Goal: Download file/media

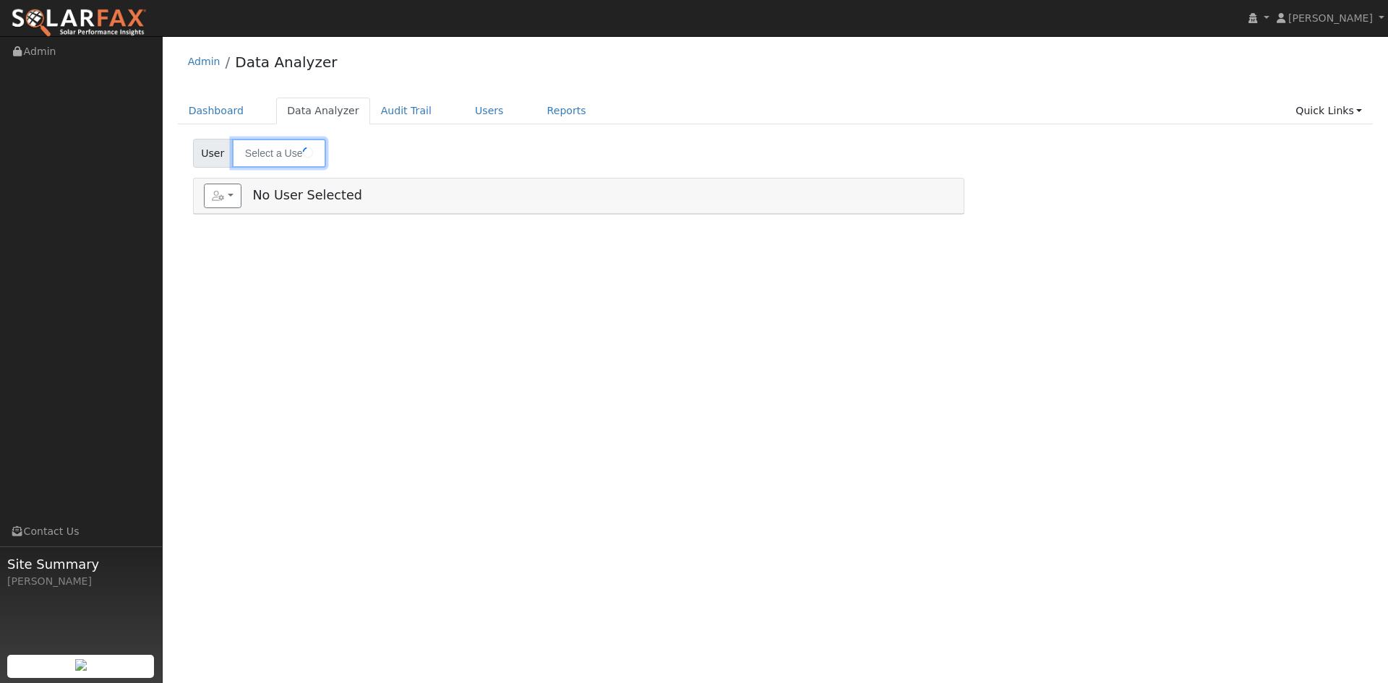
type input "[PERSON_NAME]"
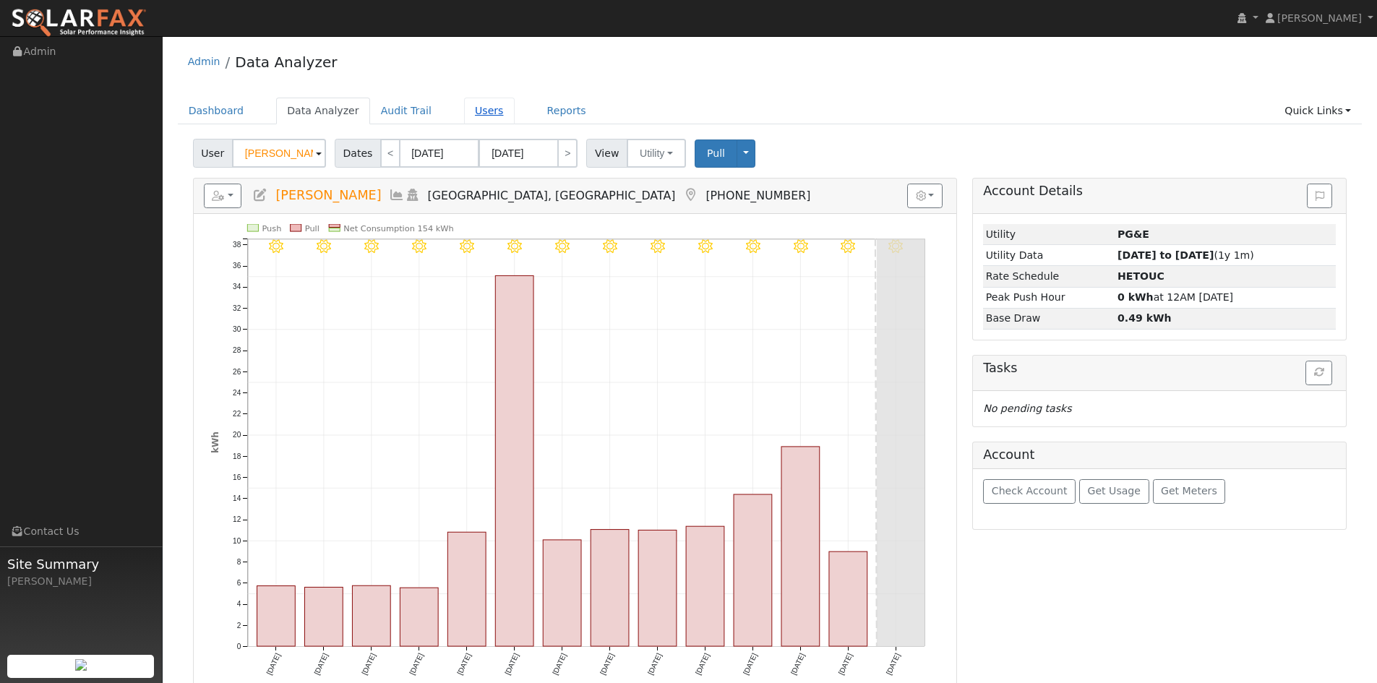
click at [515, 122] on link "Users" at bounding box center [489, 111] width 51 height 27
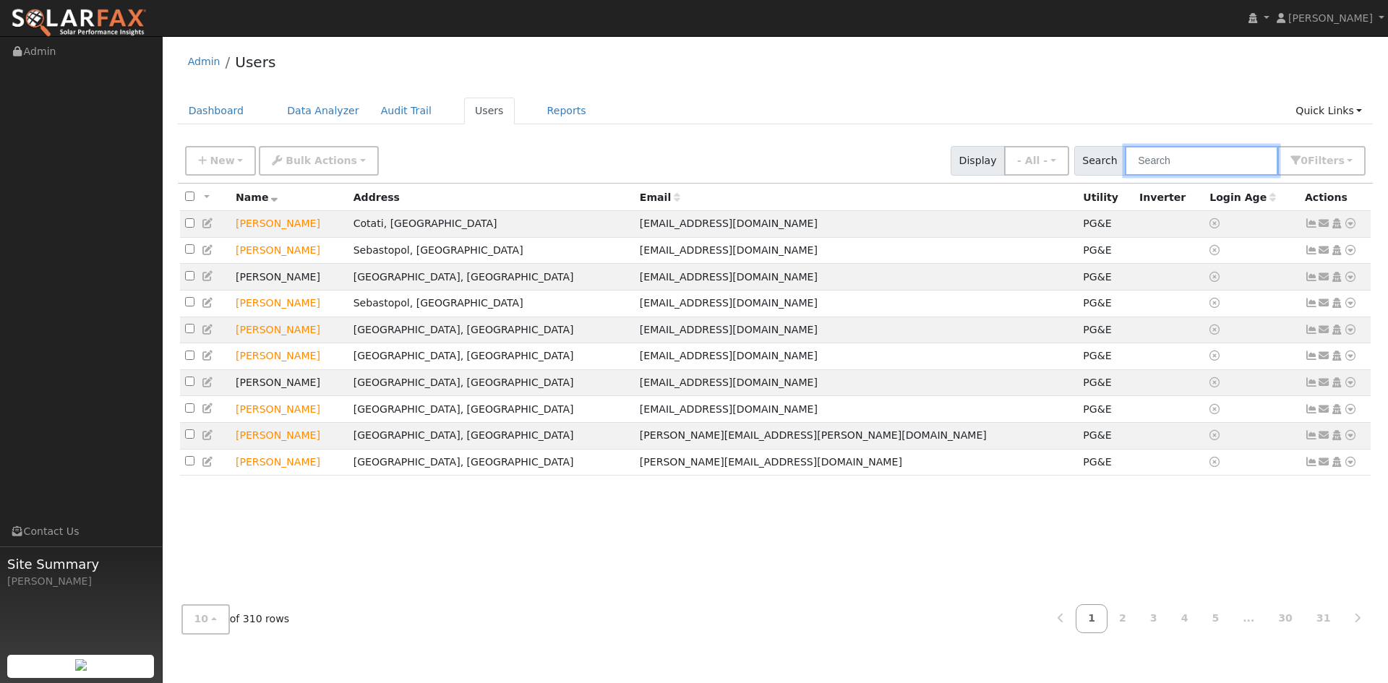
click at [1142, 174] on input "text" at bounding box center [1201, 161] width 153 height 30
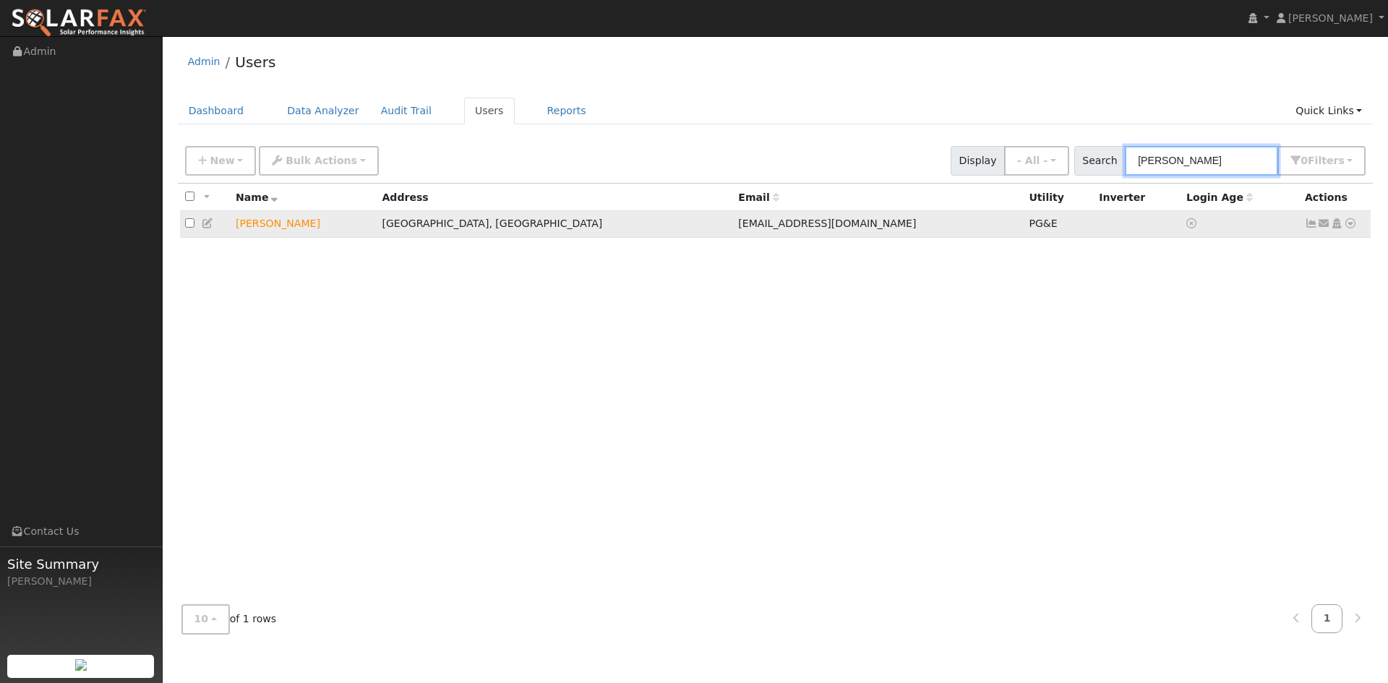
type input "maroney"
click at [1345, 228] on icon at bounding box center [1350, 223] width 13 height 10
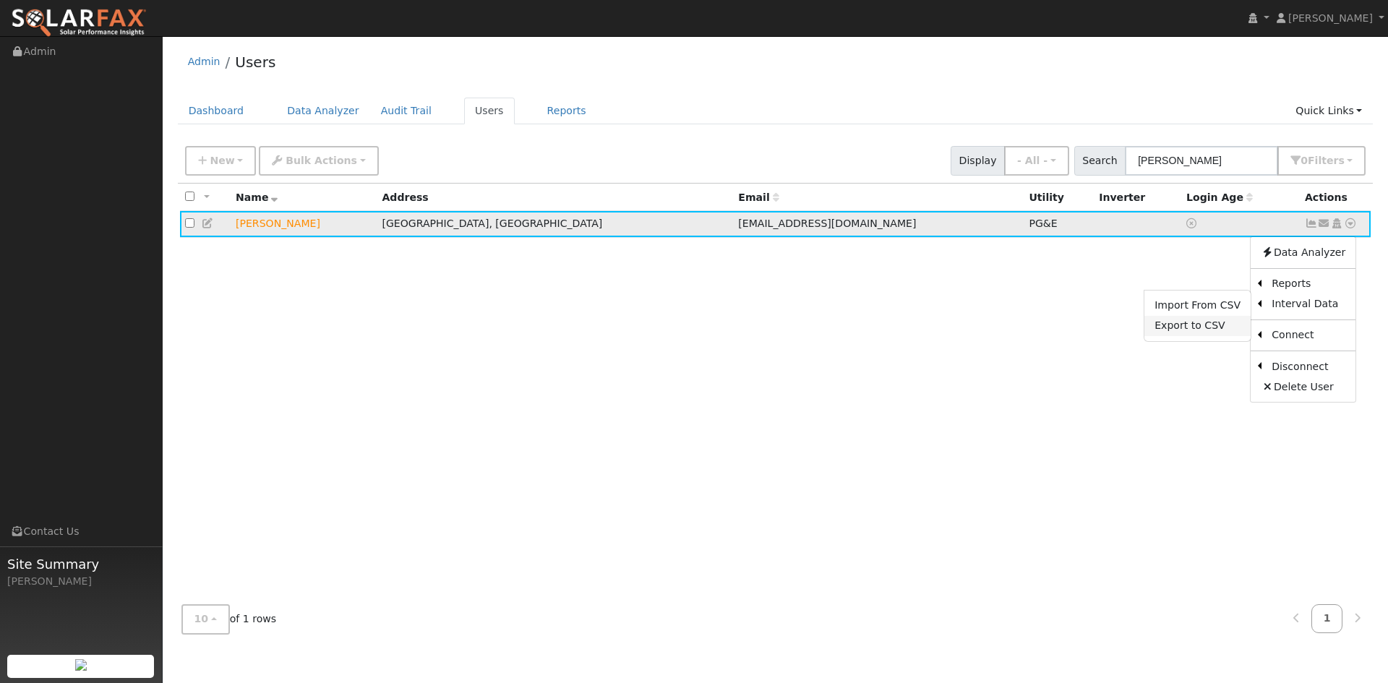
click at [1182, 336] on link "Export to CSV" at bounding box center [1197, 326] width 106 height 20
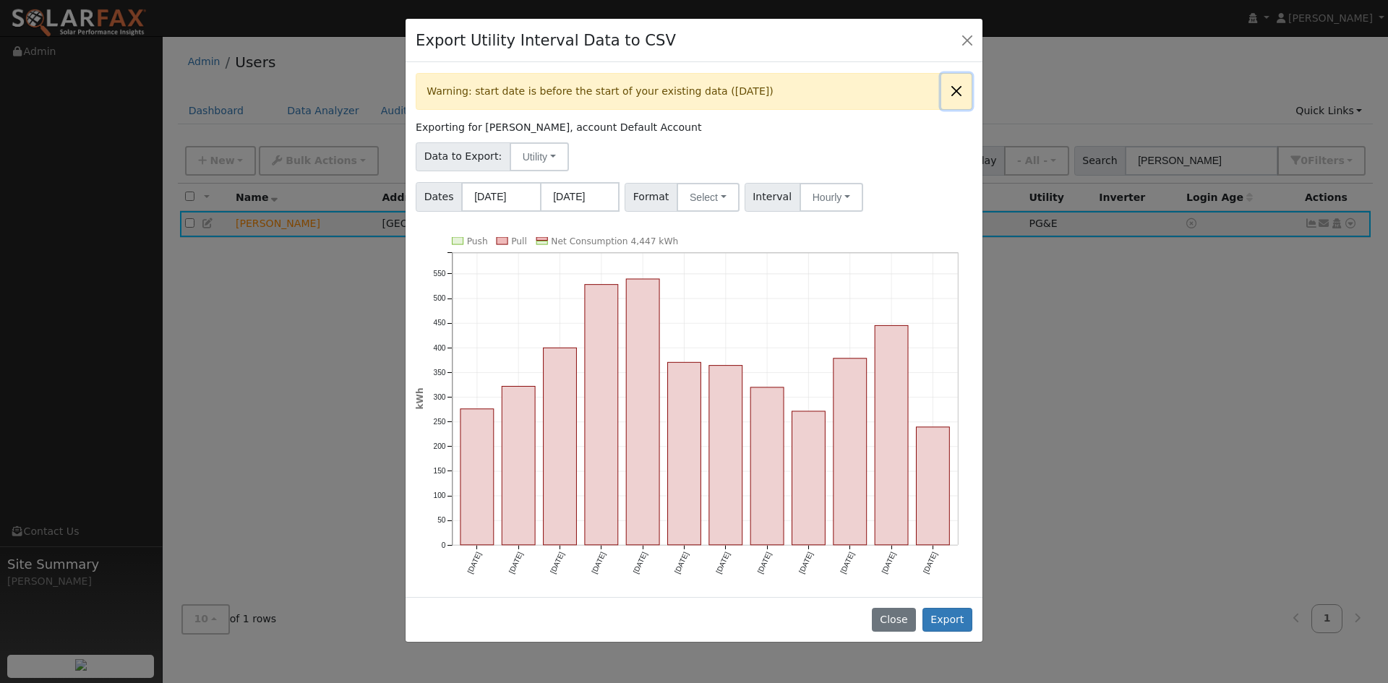
click at [942, 109] on button "Close" at bounding box center [956, 91] width 30 height 35
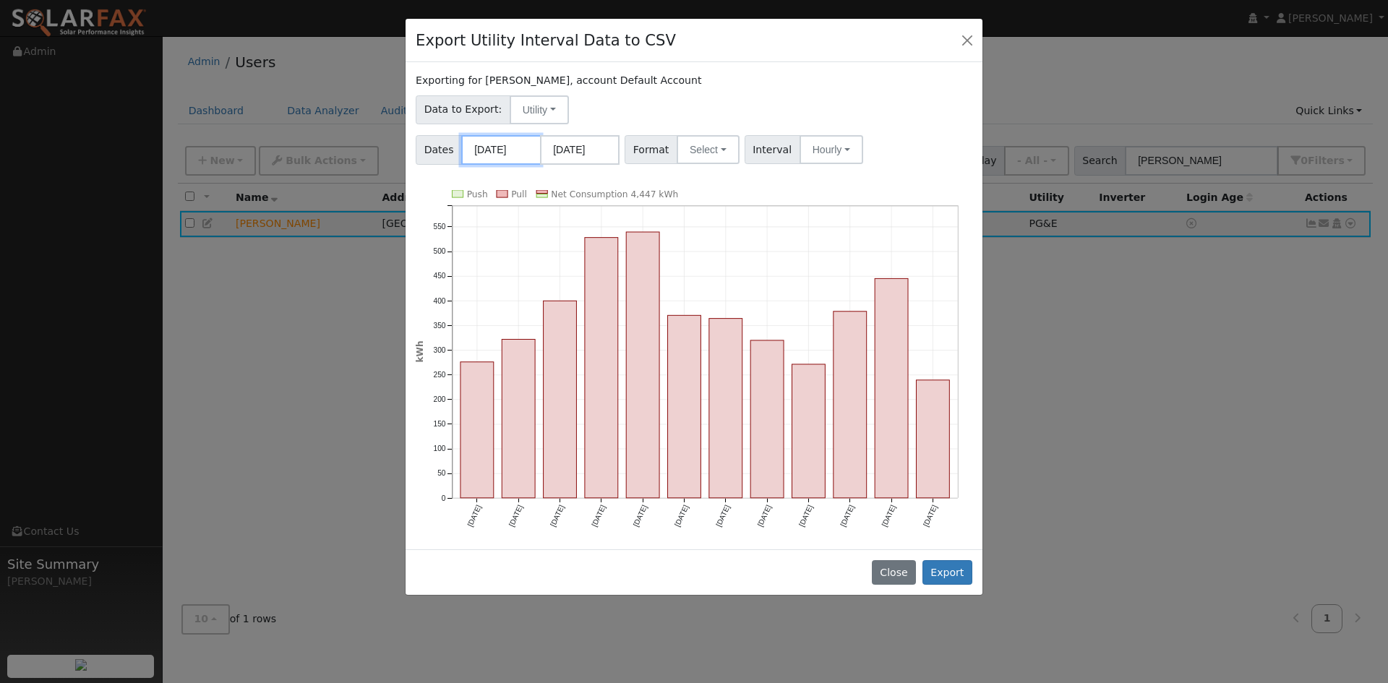
click at [529, 165] on input "09/01/2024" at bounding box center [501, 150] width 80 height 30
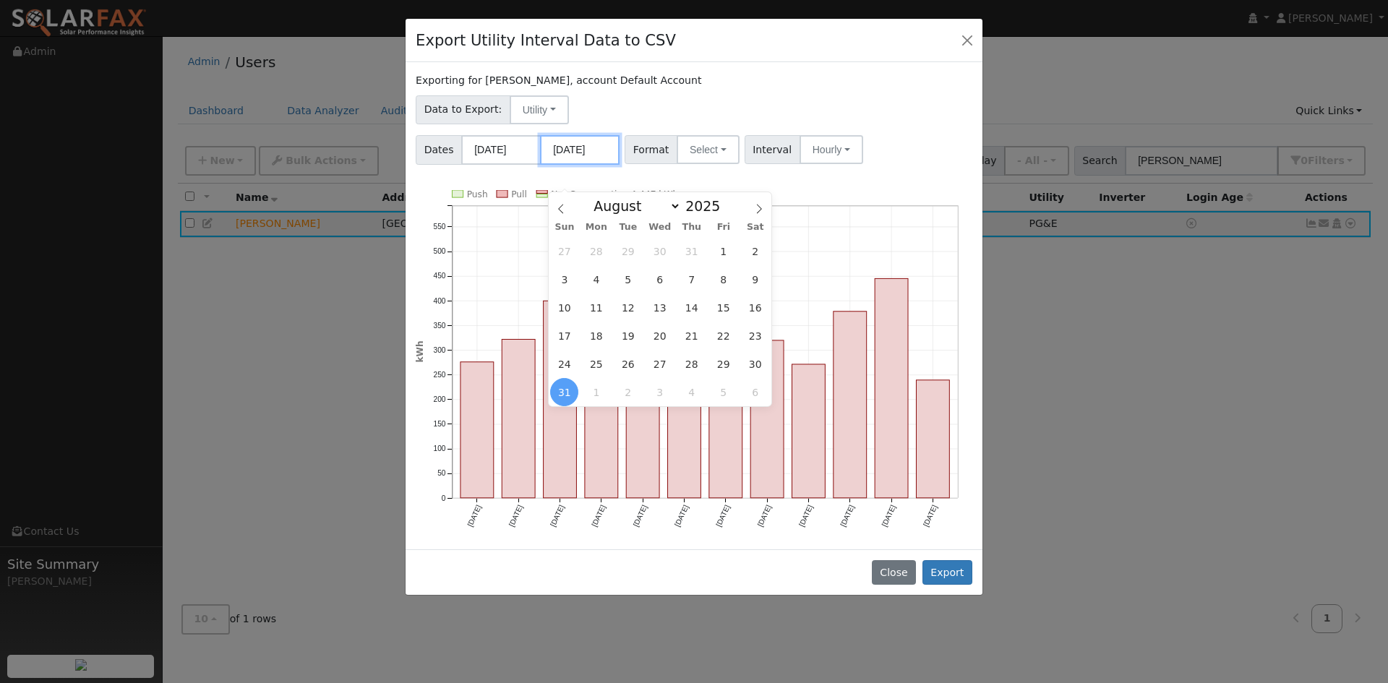
click at [586, 165] on input "08/31/2025" at bounding box center [580, 150] width 80 height 30
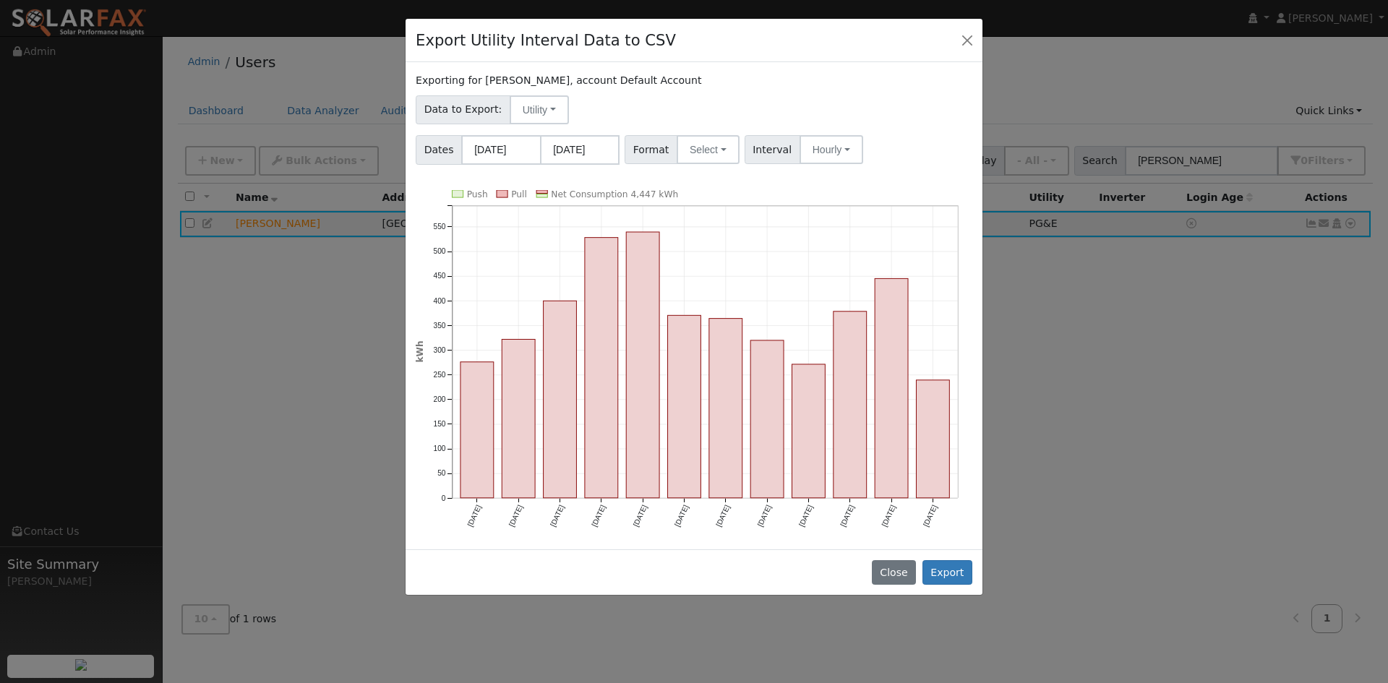
click at [761, 124] on div "Data to Export: Utility Utility Solar" at bounding box center [695, 107] width 562 height 34
drag, startPoint x: 951, startPoint y: 601, endPoint x: 854, endPoint y: 351, distance: 267.8
click at [856, 354] on div "Export Utility Interval Data to CSV Exporting for Gayle Maroney, account Defaul…" at bounding box center [694, 307] width 578 height 578
click at [720, 164] on button "Select" at bounding box center [708, 149] width 63 height 29
click at [745, 345] on link "Solargraf" at bounding box center [736, 335] width 103 height 20
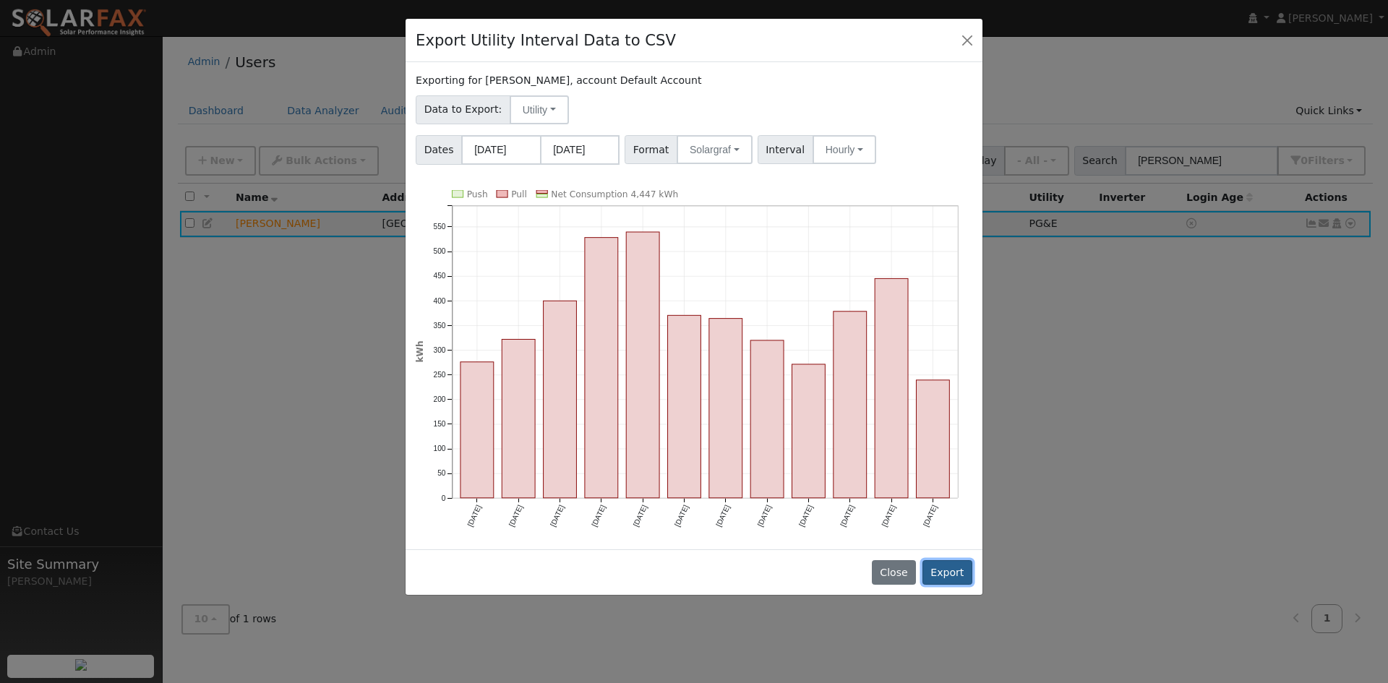
click at [943, 585] on button "Export" at bounding box center [947, 572] width 50 height 25
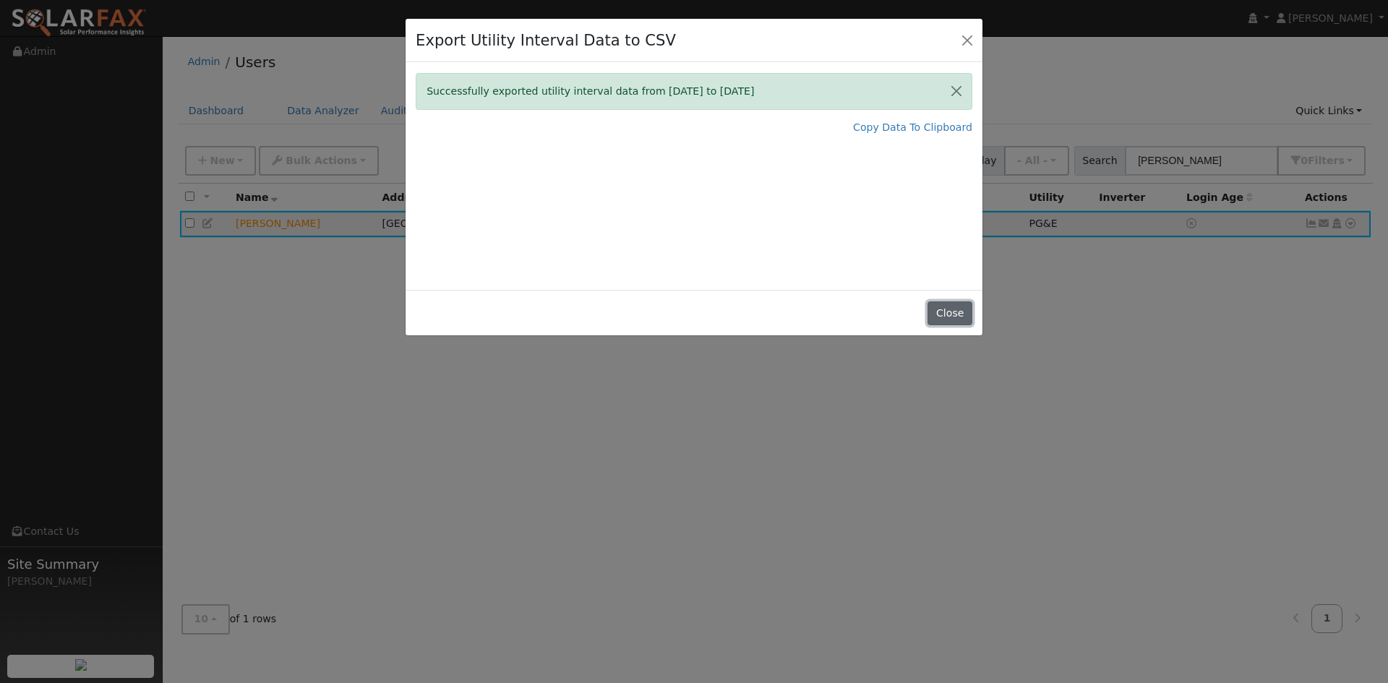
click at [940, 326] on button "Close" at bounding box center [950, 313] width 44 height 25
